Goal: Task Accomplishment & Management: Manage account settings

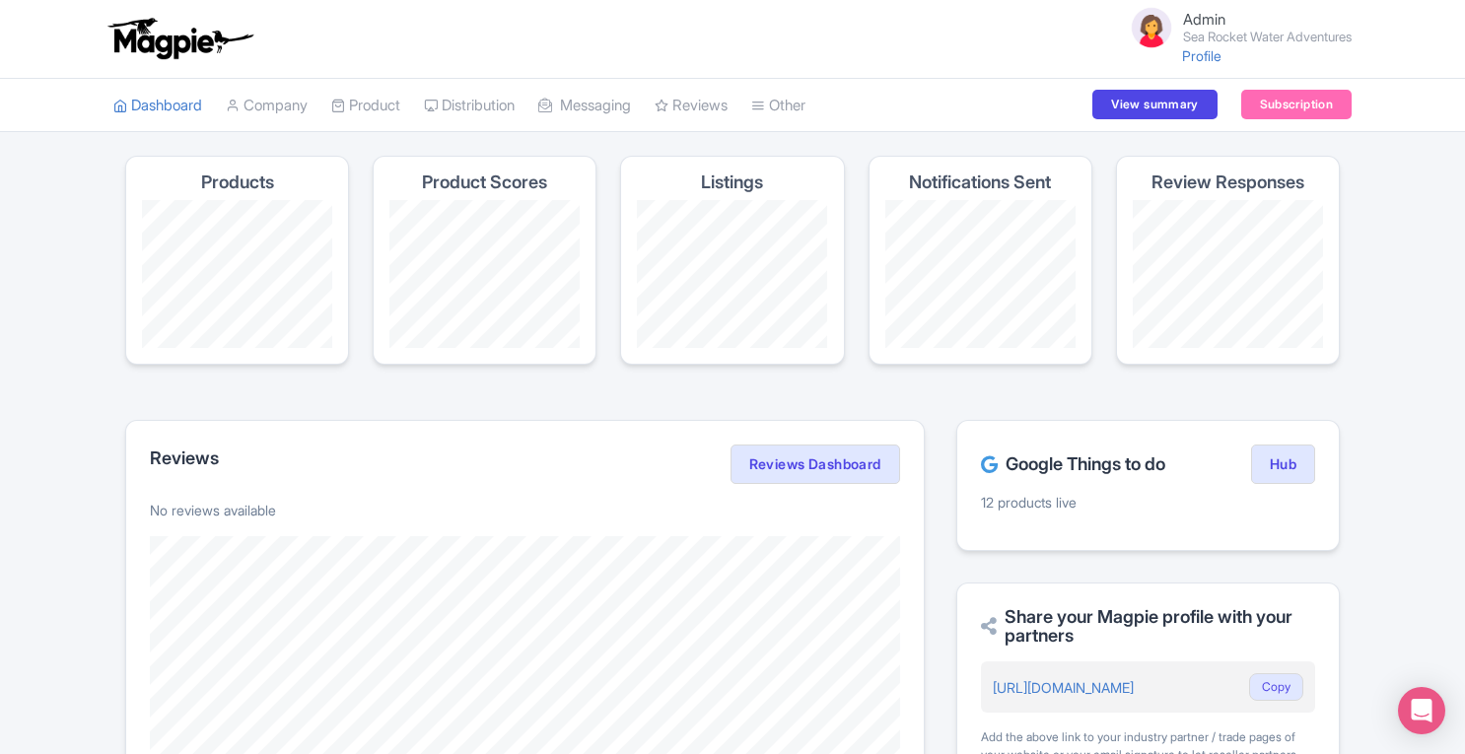
click at [0, 0] on link "Manage Resellers" at bounding box center [0, 0] width 0 height 0
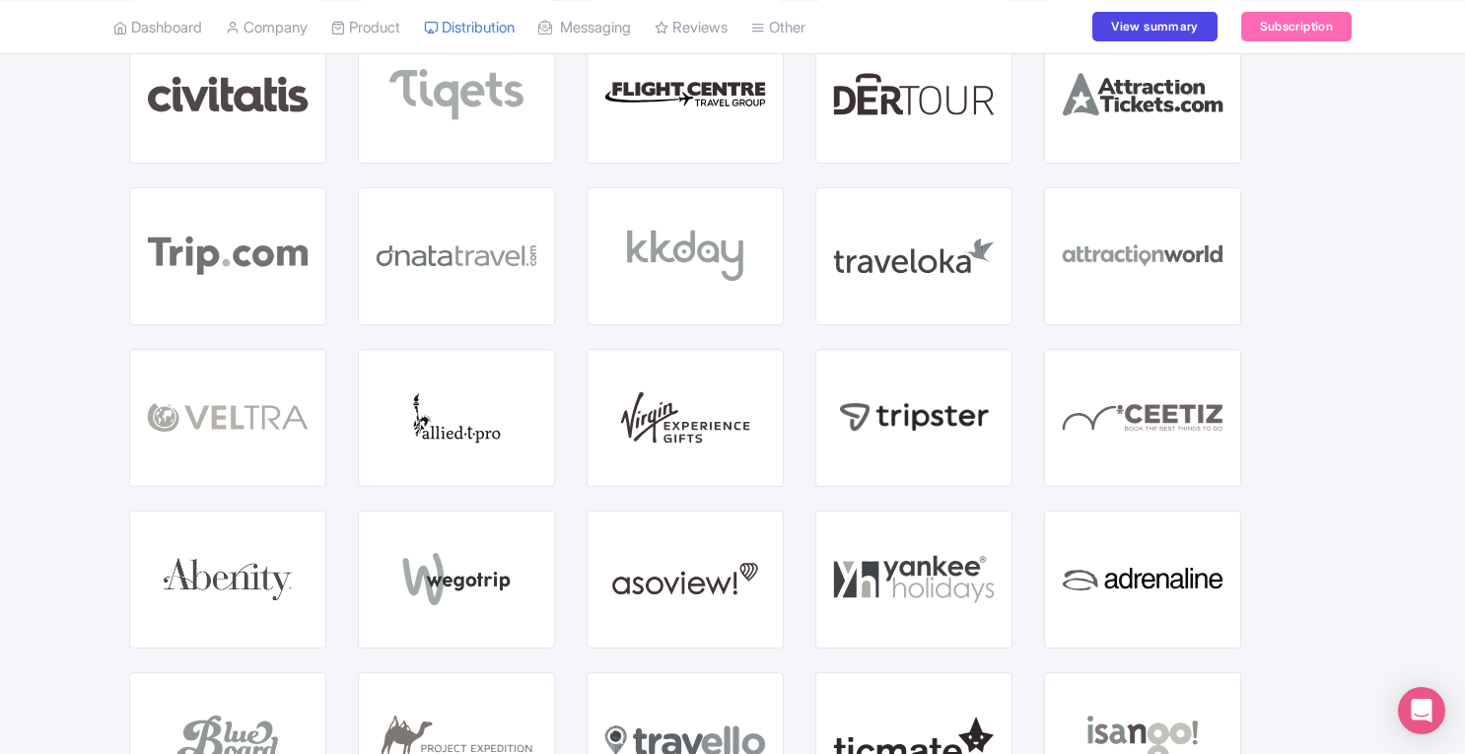
scroll to position [1225, 0]
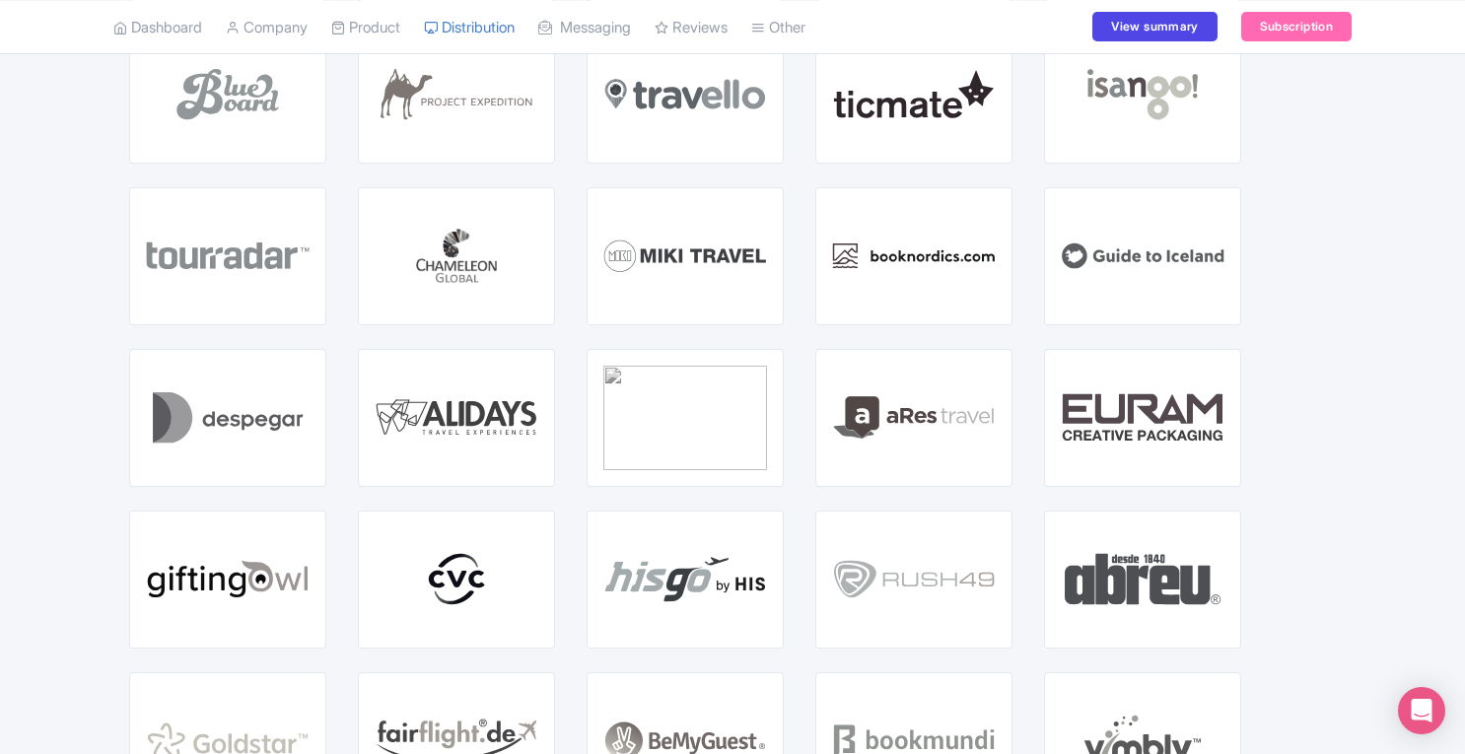
click at [1300, 719] on div "23 Active Listings : 23 GOOGLE THINGS TO DO HUB GET STARTED WITH VIATOR GET STA…" at bounding box center [732, 187] width 1238 height 2264
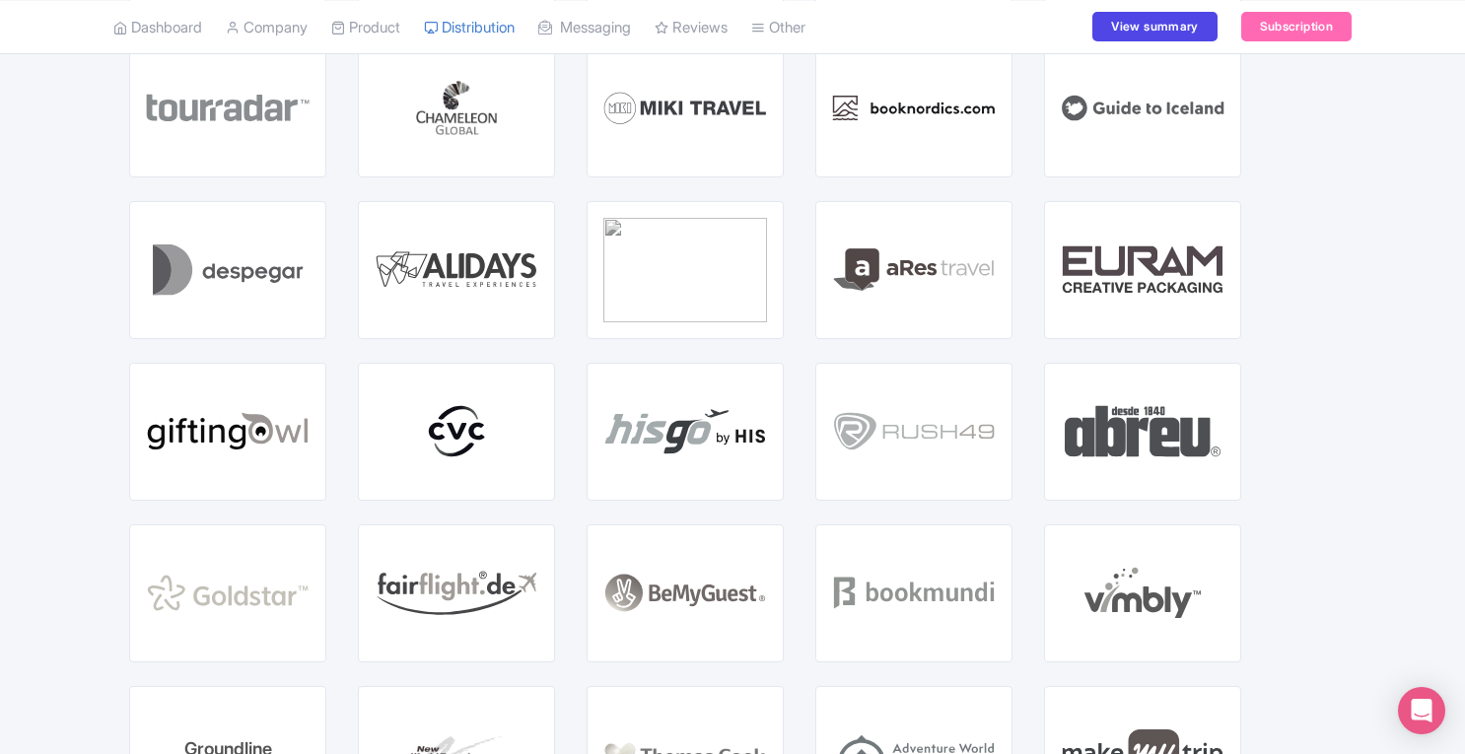
scroll to position [0, 0]
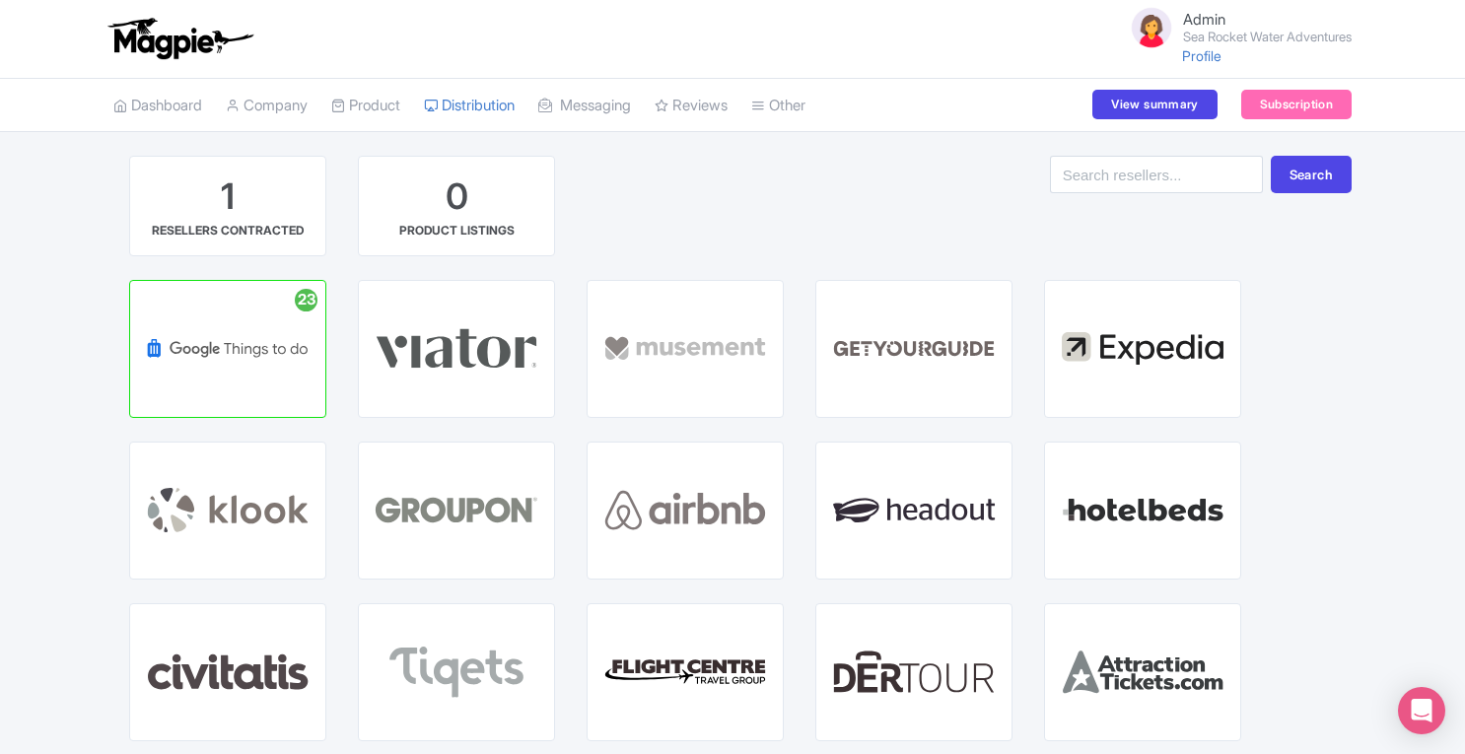
click at [381, 109] on link "Product" at bounding box center [365, 106] width 69 height 54
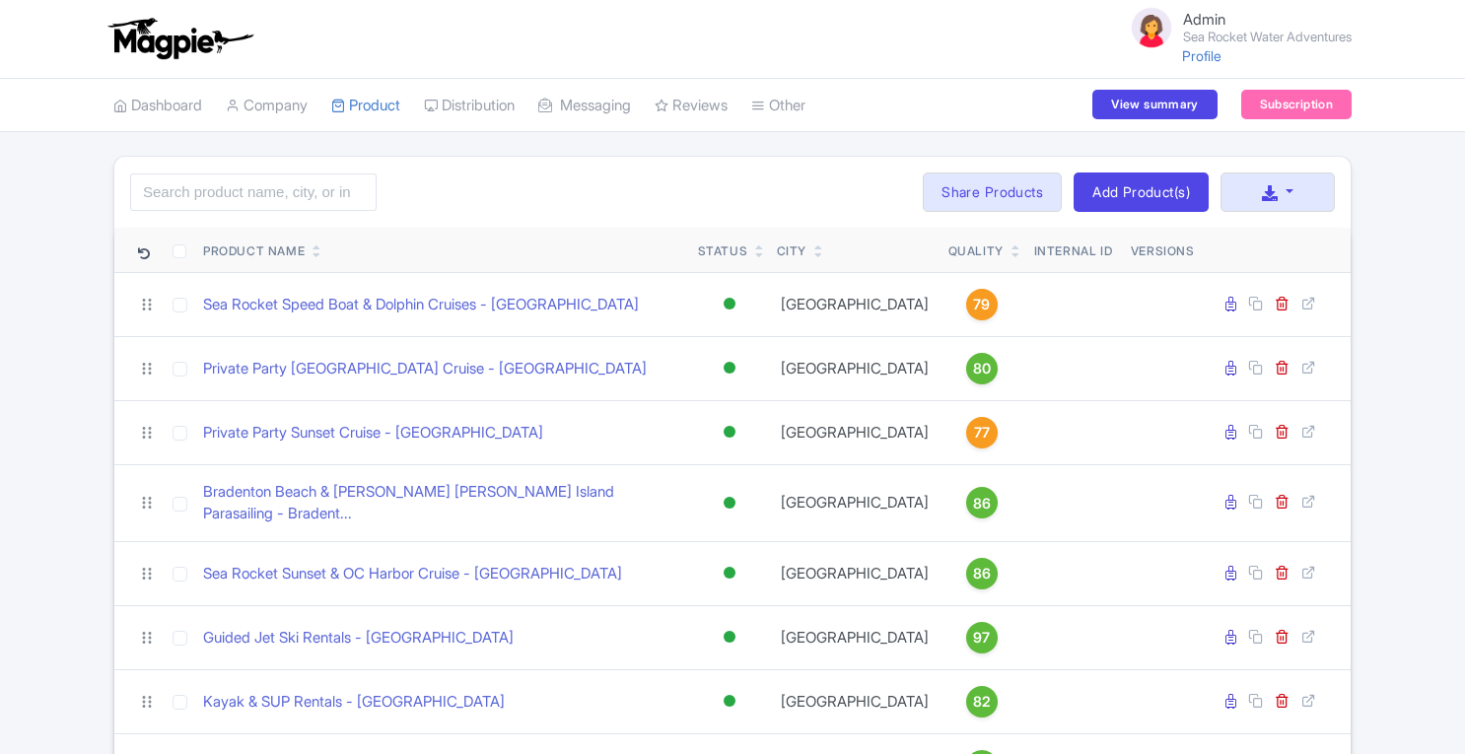
scroll to position [1361, 0]
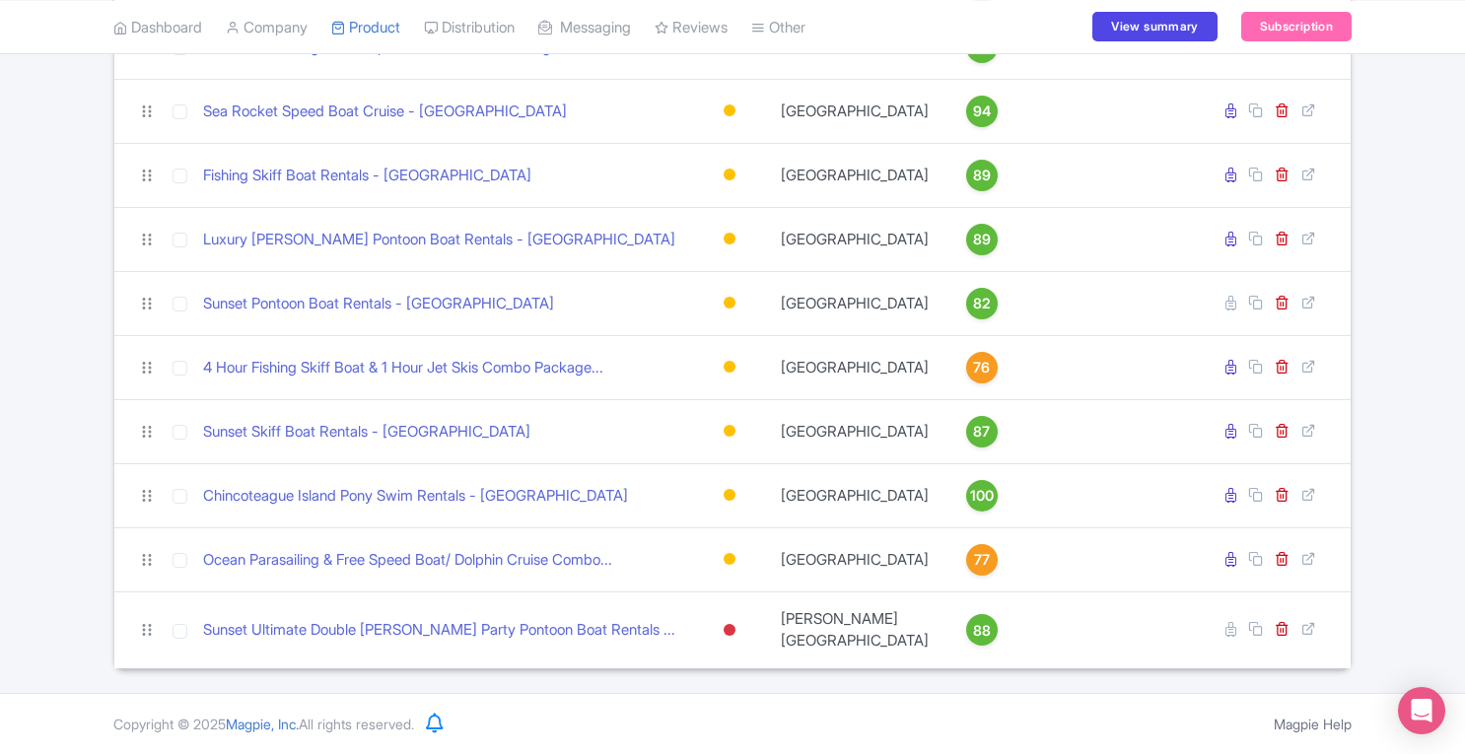
click at [1286, 728] on link "Magpie Help" at bounding box center [1313, 724] width 78 height 17
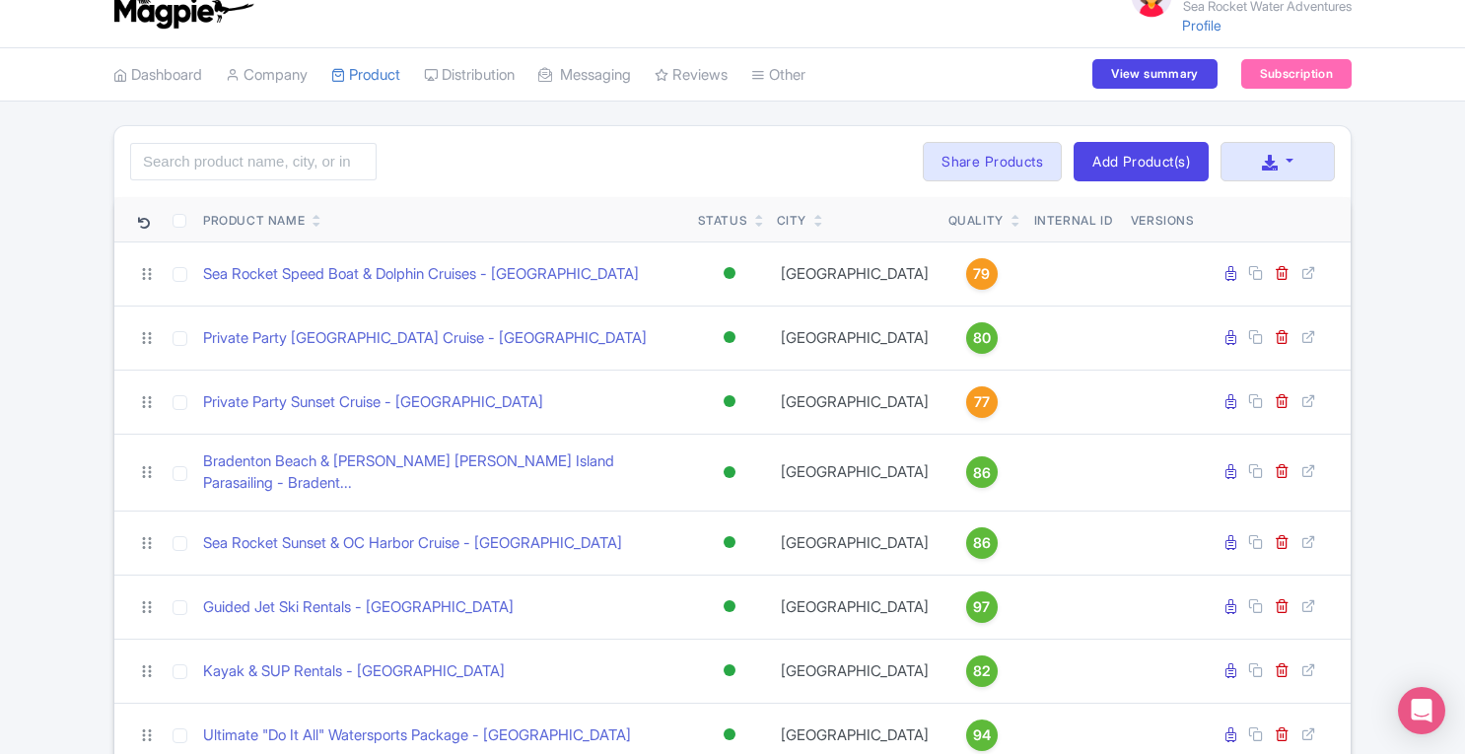
scroll to position [0, 0]
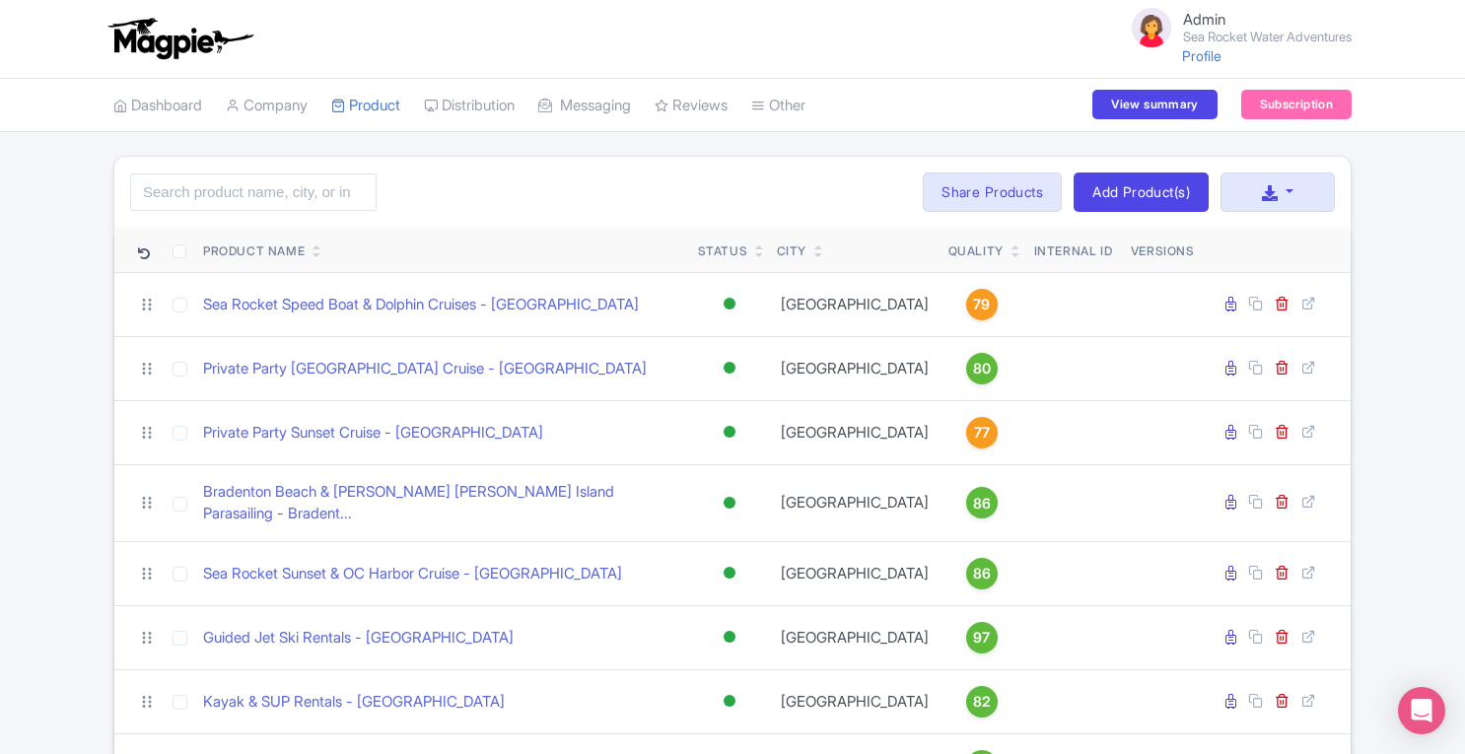
click at [0, 0] on link "Manage Contacts" at bounding box center [0, 0] width 0 height 0
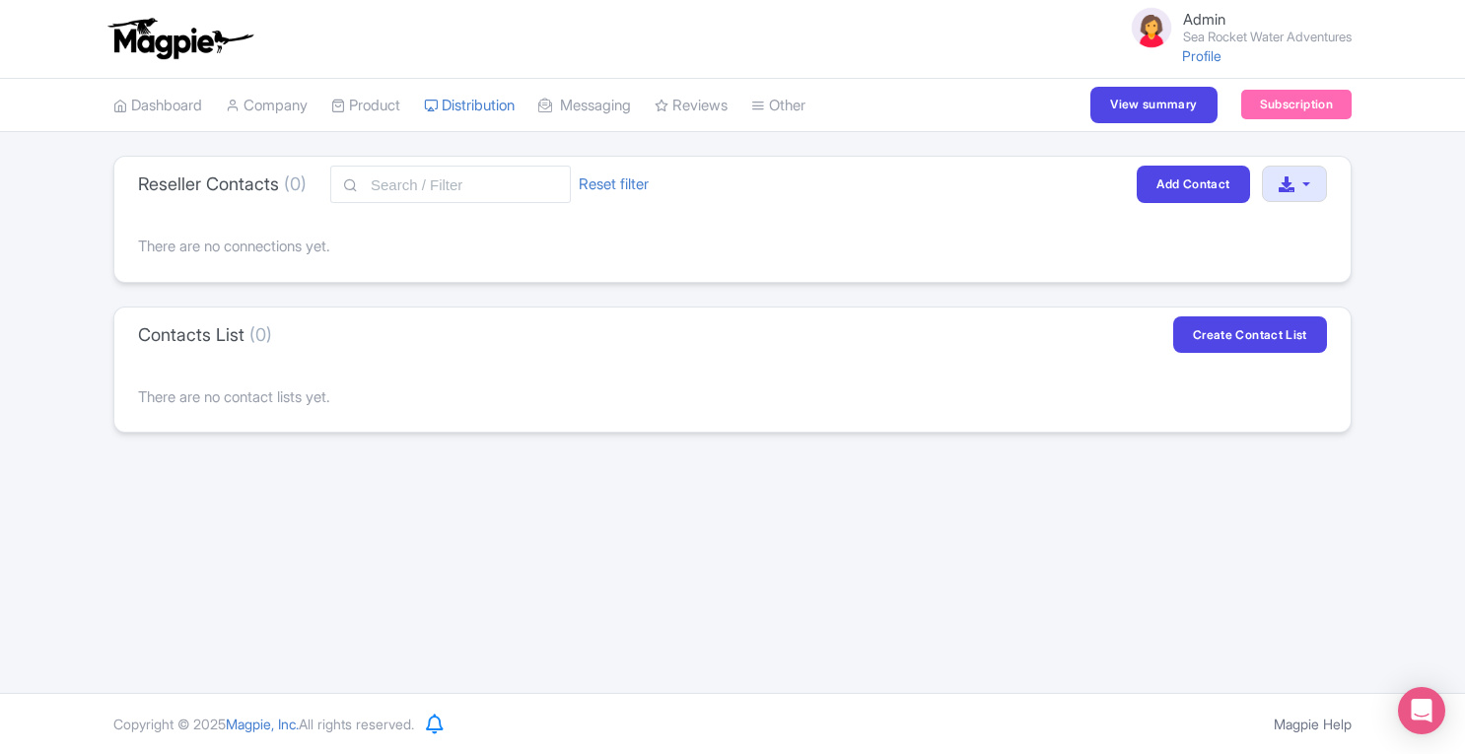
click at [0, 0] on link "Review Dashboard" at bounding box center [0, 0] width 0 height 0
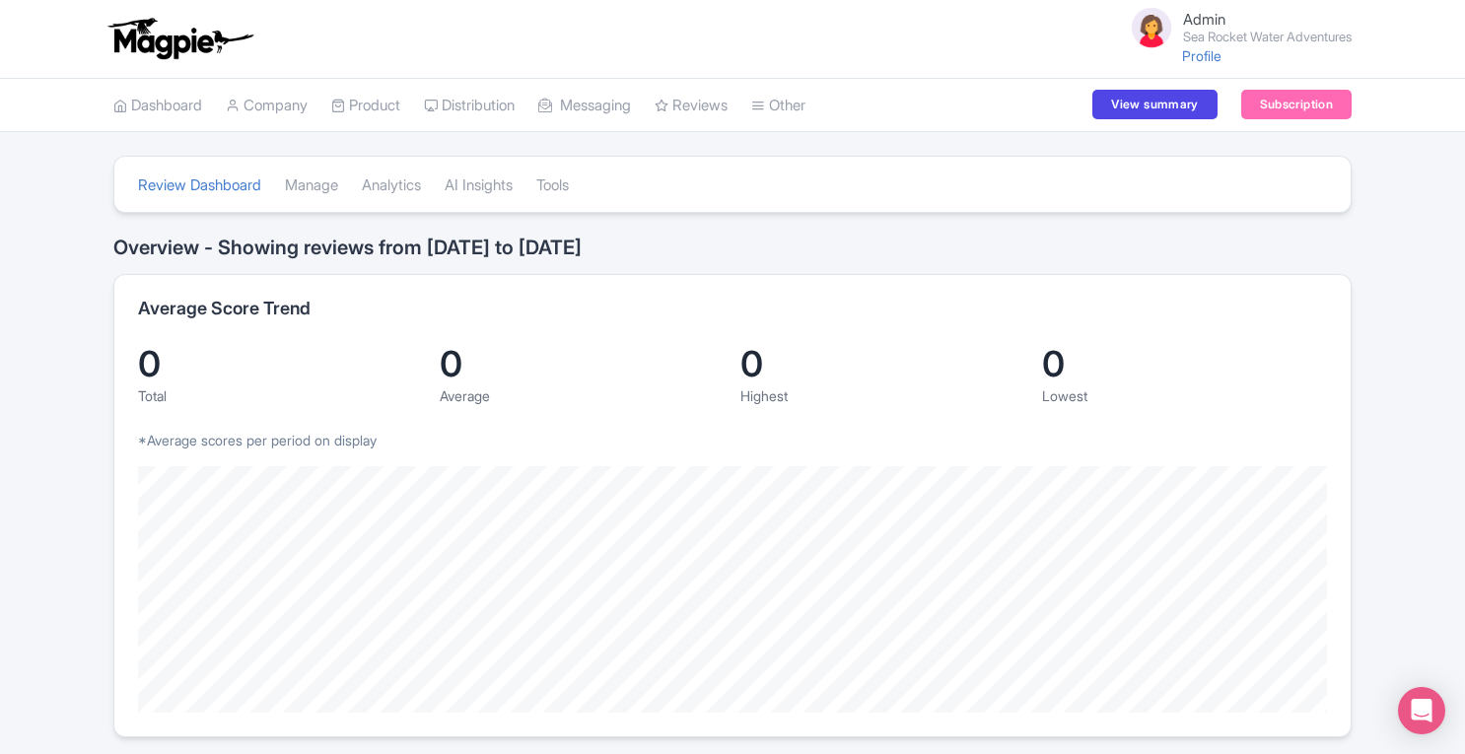
click at [0, 0] on link "Connections" at bounding box center [0, 0] width 0 height 0
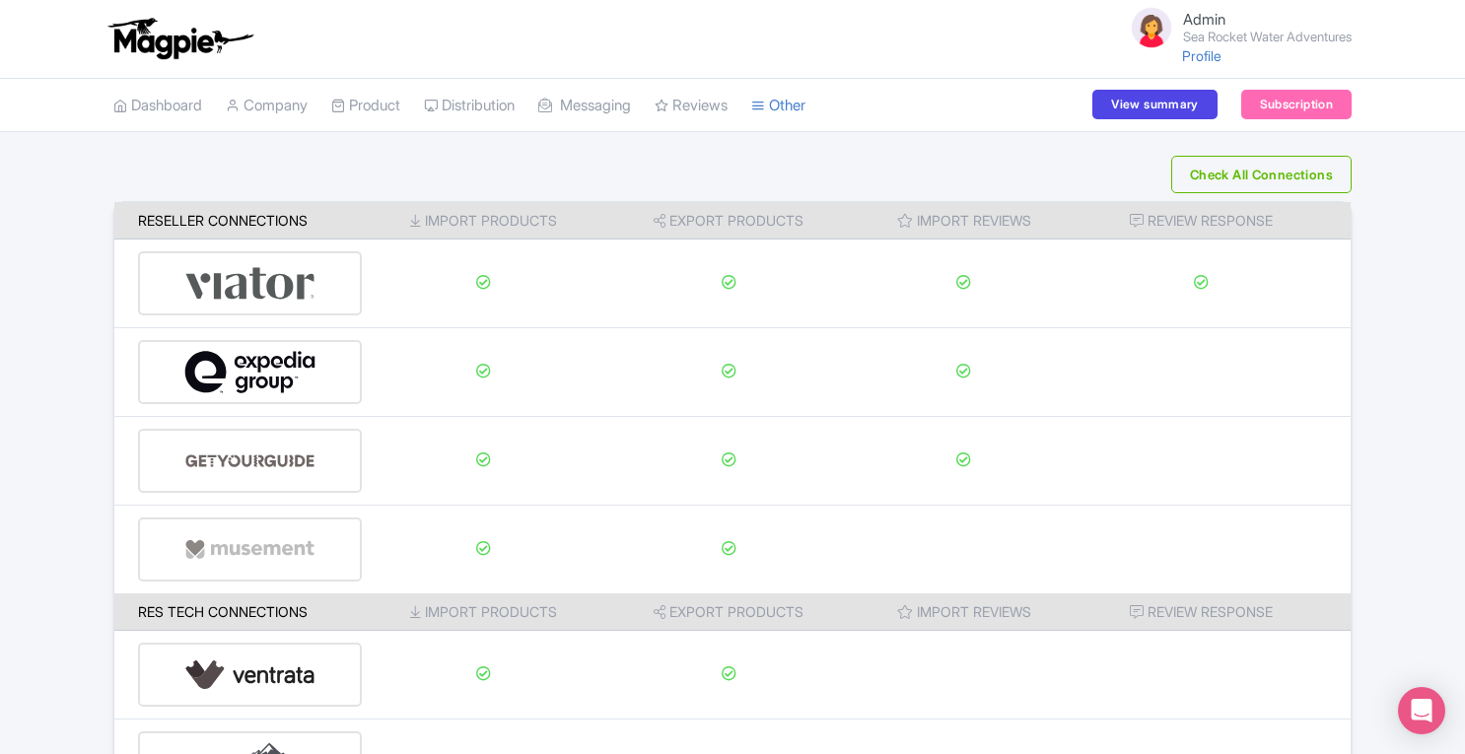
click at [280, 115] on link "Company" at bounding box center [267, 106] width 82 height 54
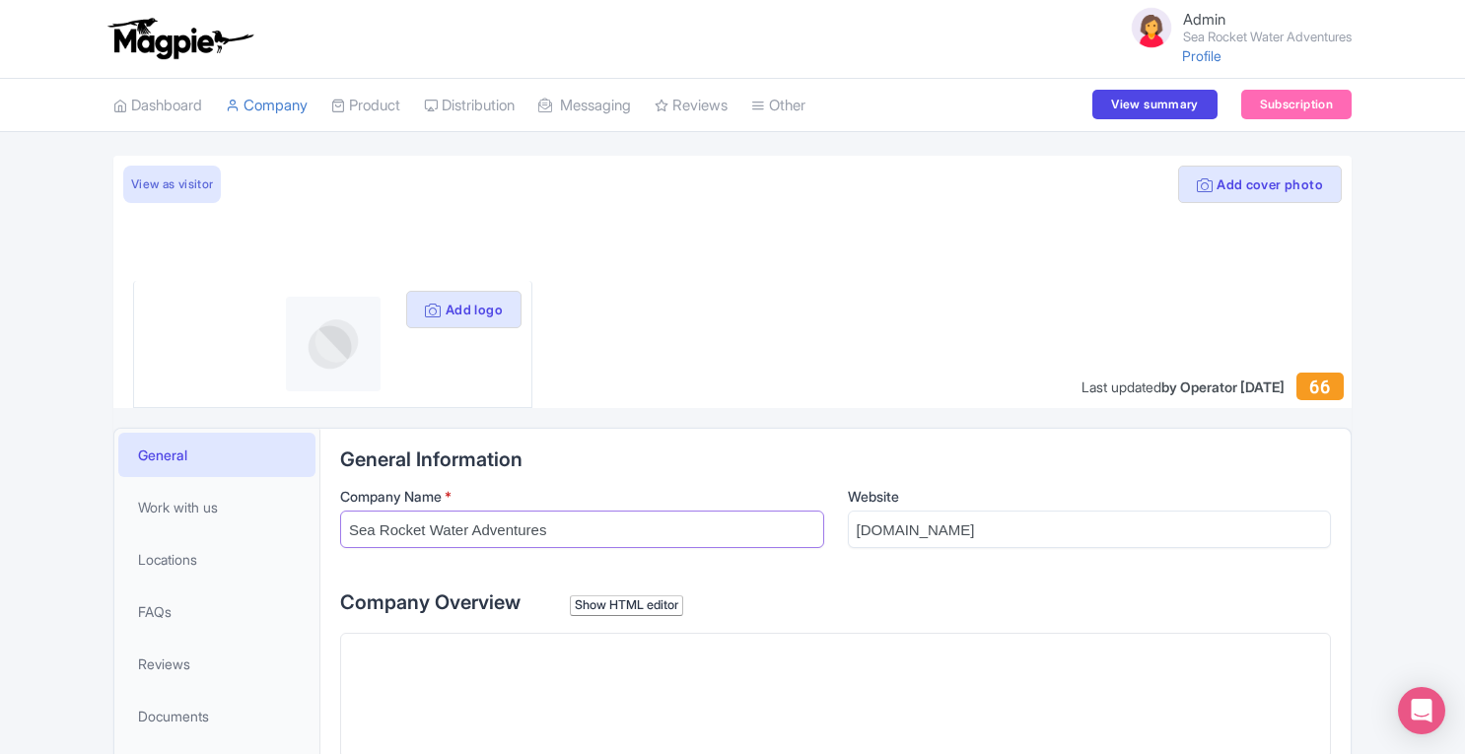
drag, startPoint x: 558, startPoint y: 532, endPoint x: 346, endPoint y: 531, distance: 212.0
click at [346, 531] on input "Sea Rocket Water Adventures" at bounding box center [582, 529] width 484 height 37
click at [0, 0] on link "SST Collector" at bounding box center [0, 0] width 0 height 0
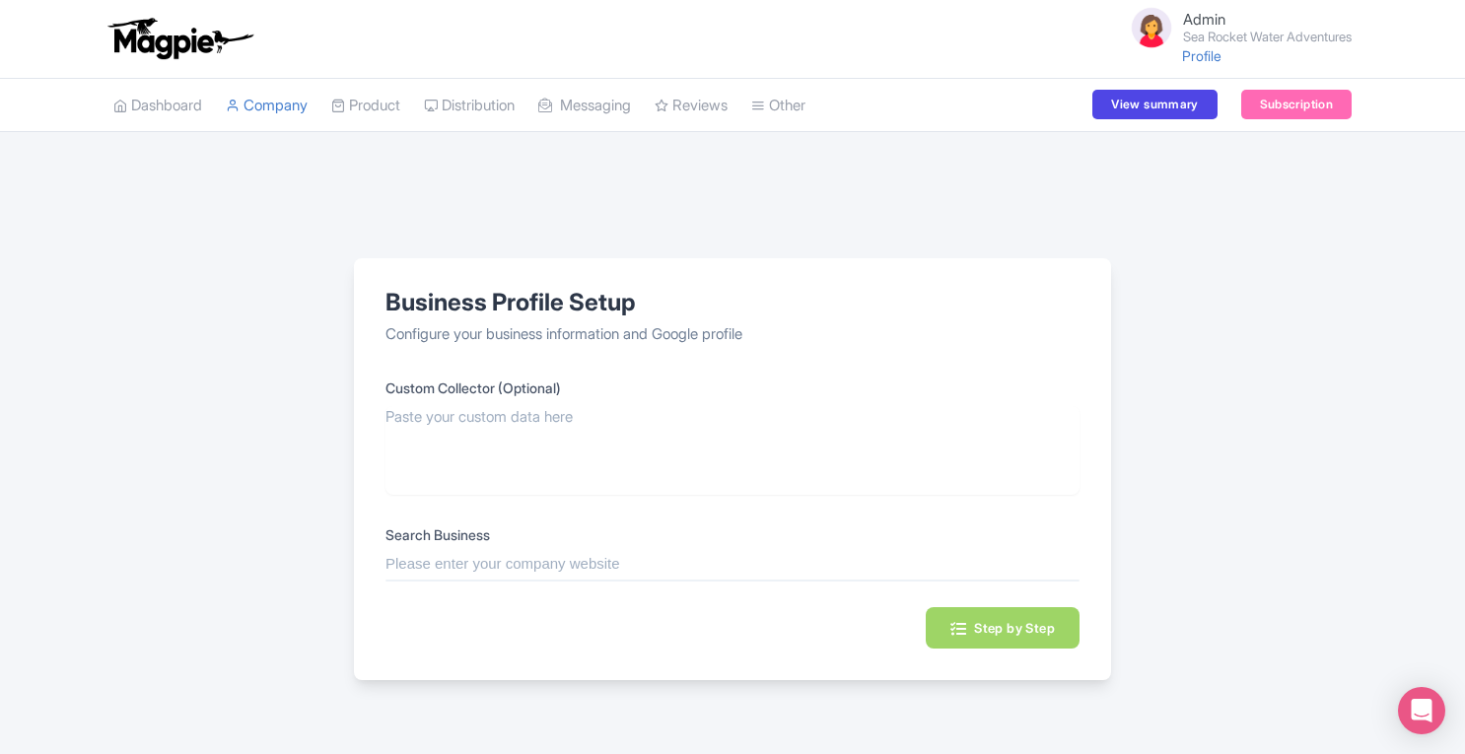
click at [597, 560] on input "text" at bounding box center [733, 564] width 694 height 23
paste input "Sea Rocket Water Adventures"
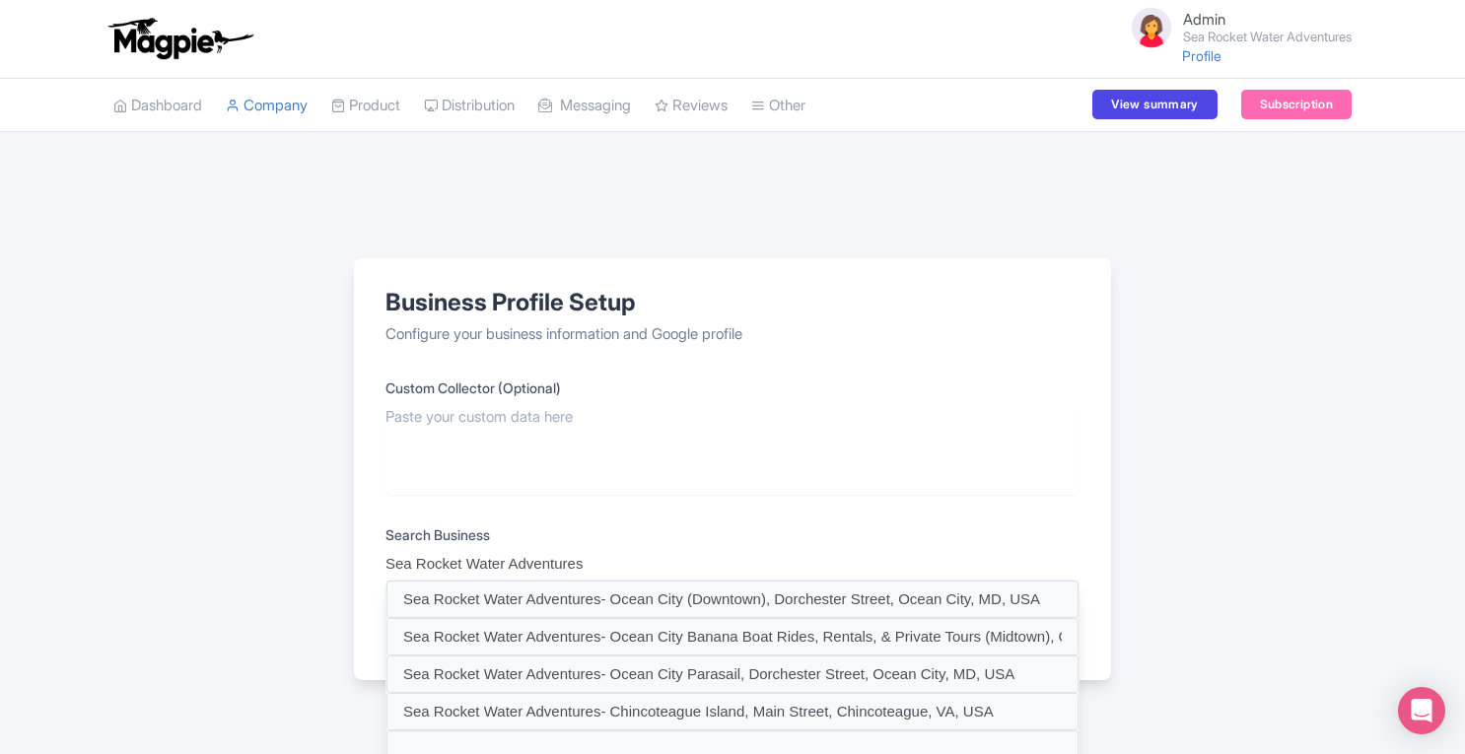
type input "Sea Rocket Water Adventures"
click at [0, 0] on link "My Products" at bounding box center [0, 0] width 0 height 0
